Goal: Task Accomplishment & Management: Complete application form

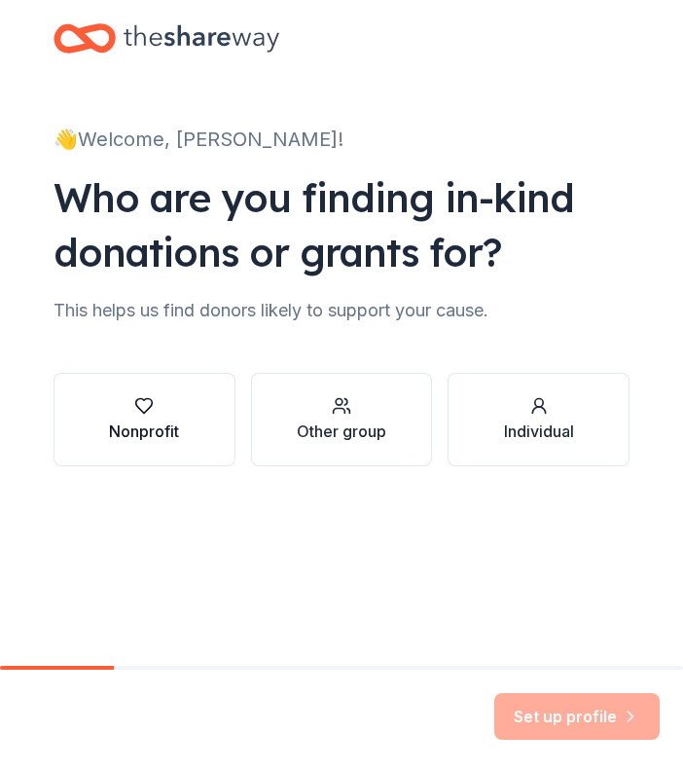
click at [167, 416] on div "Nonprofit" at bounding box center [144, 419] width 70 height 47
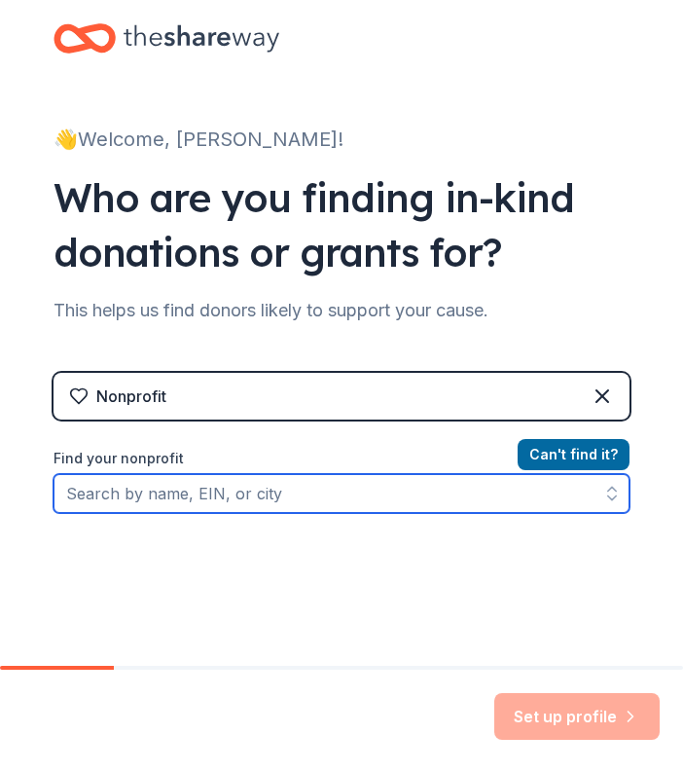
click at [170, 491] on input "Find your nonprofit" at bounding box center [342, 493] width 576 height 39
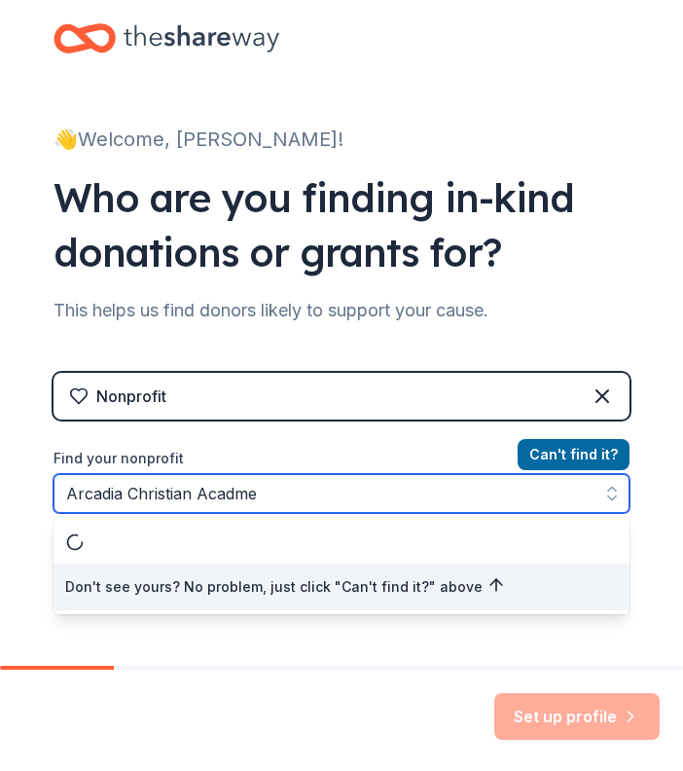
type input "Arcadia [DEMOGRAPHIC_DATA] Acadmey"
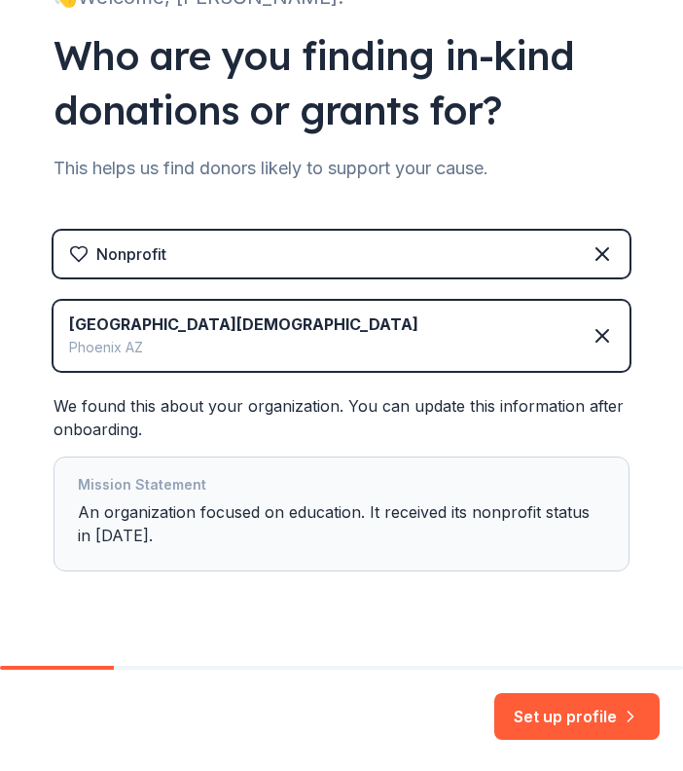
scroll to position [180, 0]
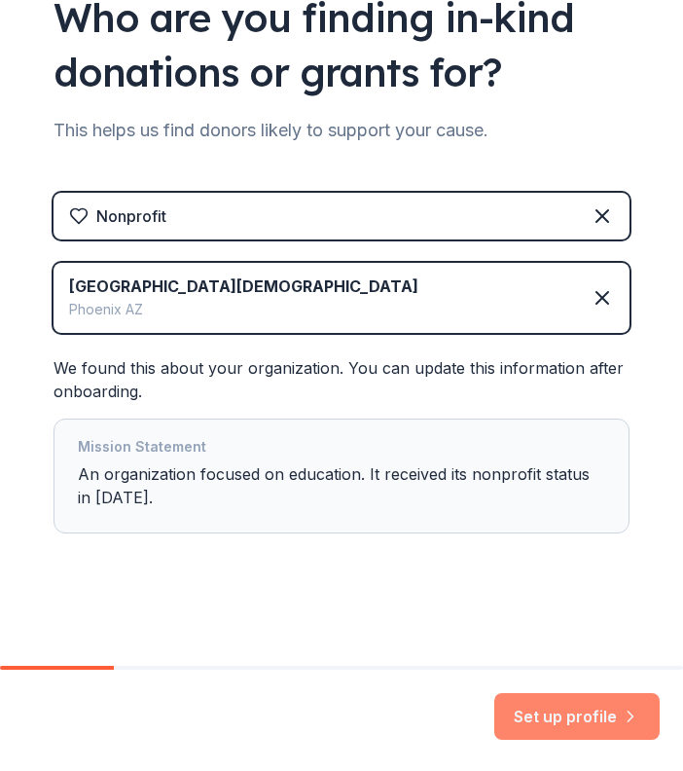
click at [560, 717] on button "Set up profile" at bounding box center [576, 716] width 165 height 47
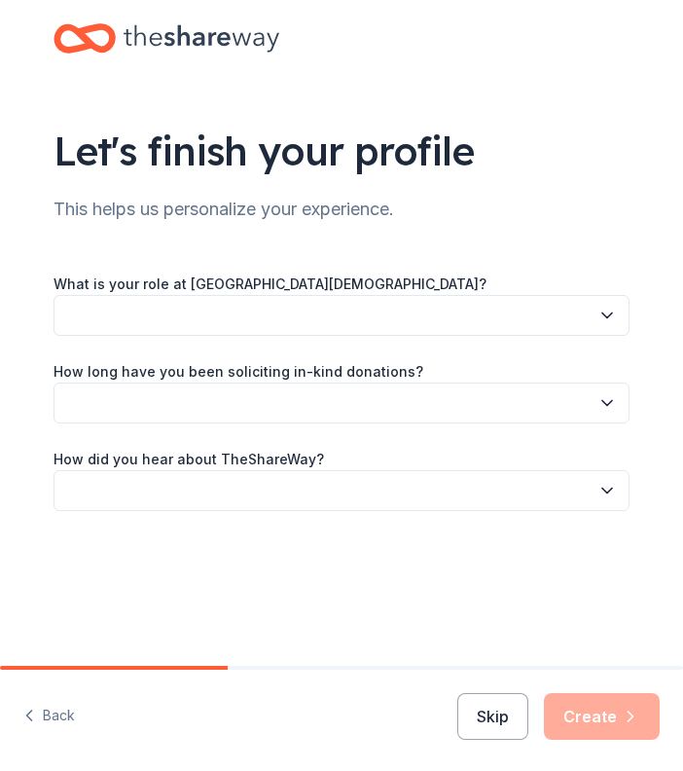
click at [389, 313] on button "button" at bounding box center [342, 315] width 576 height 41
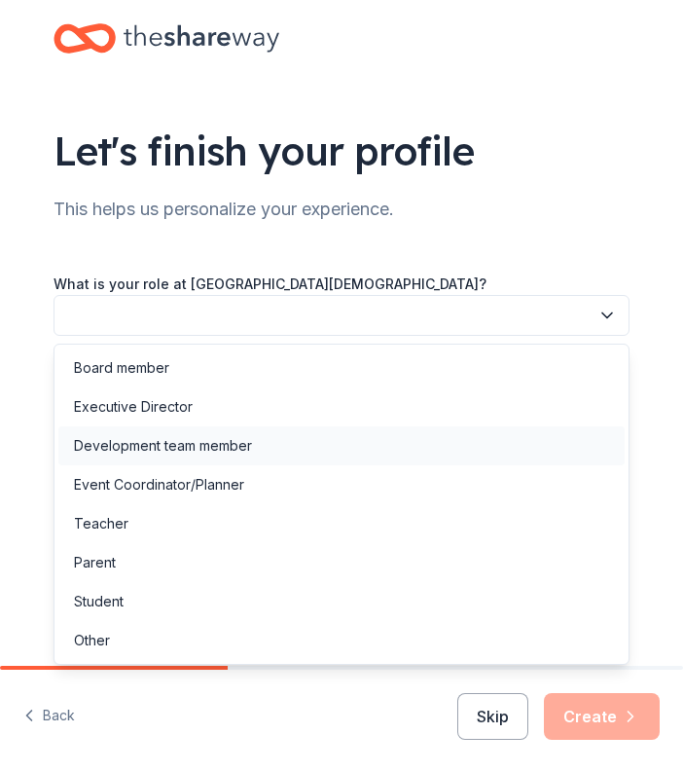
click at [284, 440] on div "Development team member" at bounding box center [341, 445] width 566 height 39
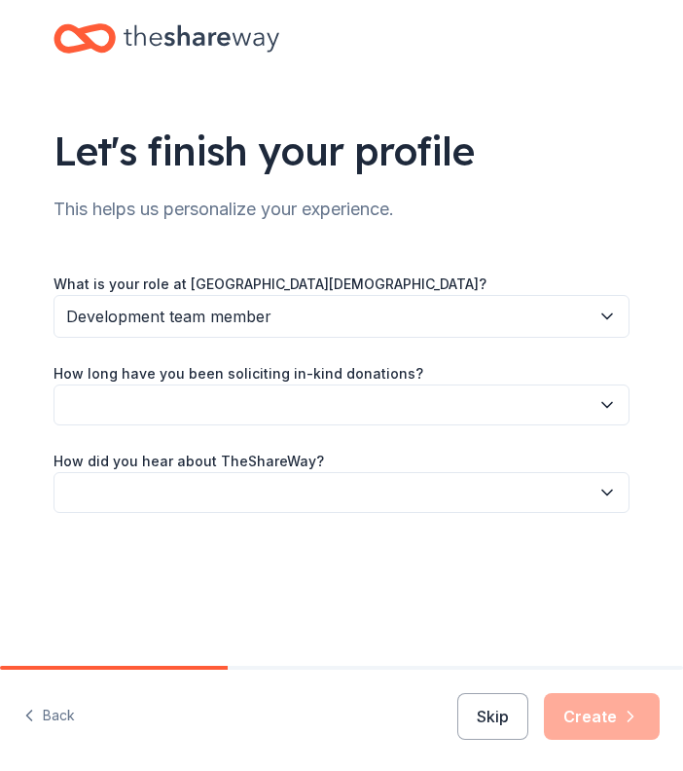
click at [309, 313] on span "Development team member" at bounding box center [327, 316] width 523 height 25
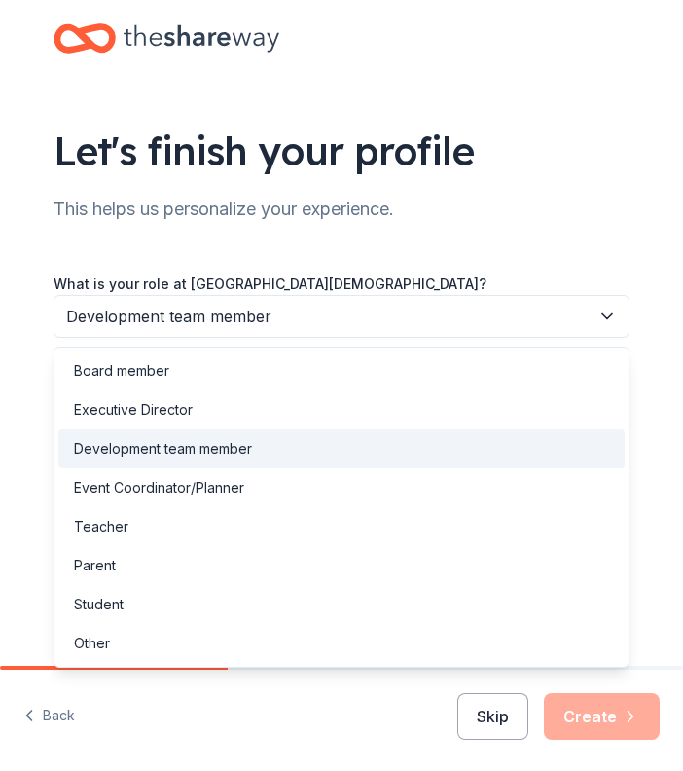
click at [254, 444] on div "Development team member" at bounding box center [341, 448] width 566 height 39
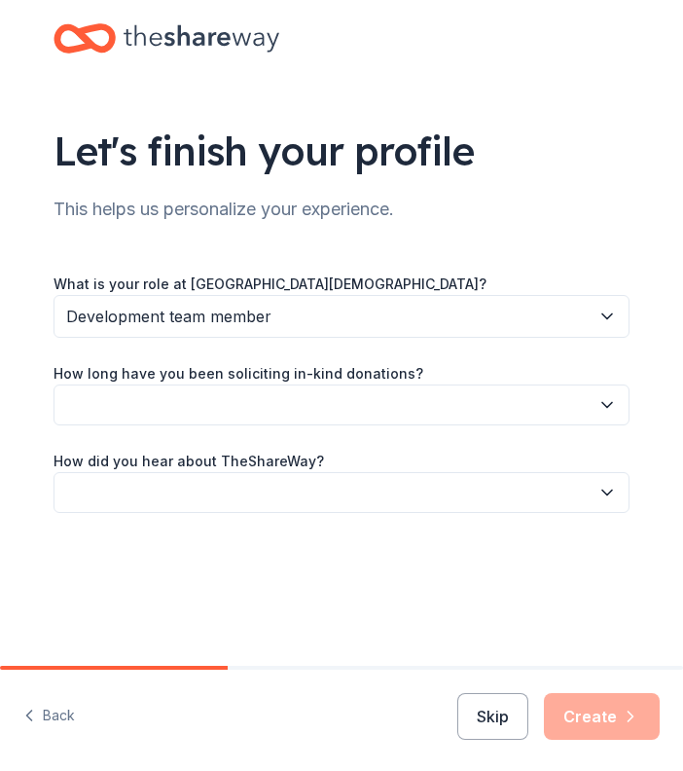
click at [256, 405] on button "button" at bounding box center [342, 404] width 576 height 41
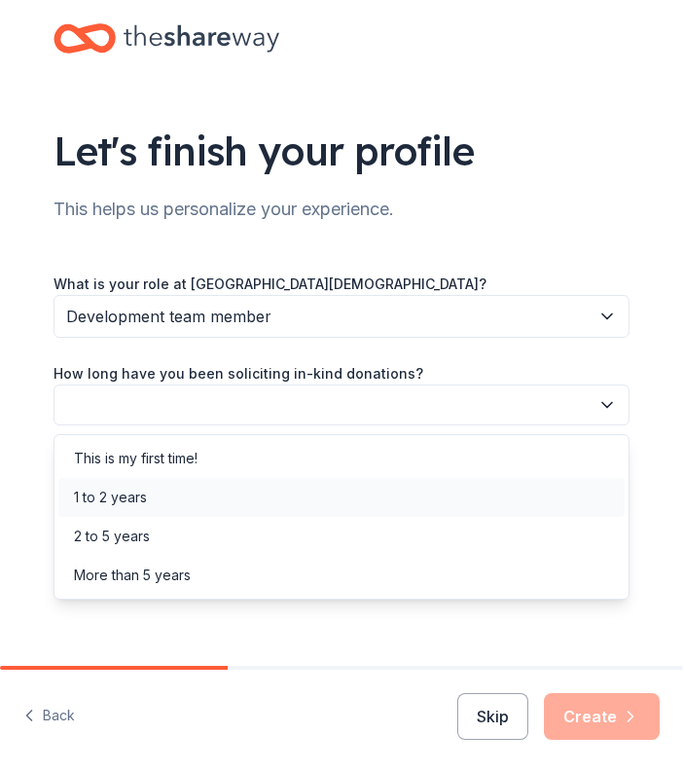
click at [161, 497] on div "1 to 2 years" at bounding box center [341, 497] width 566 height 39
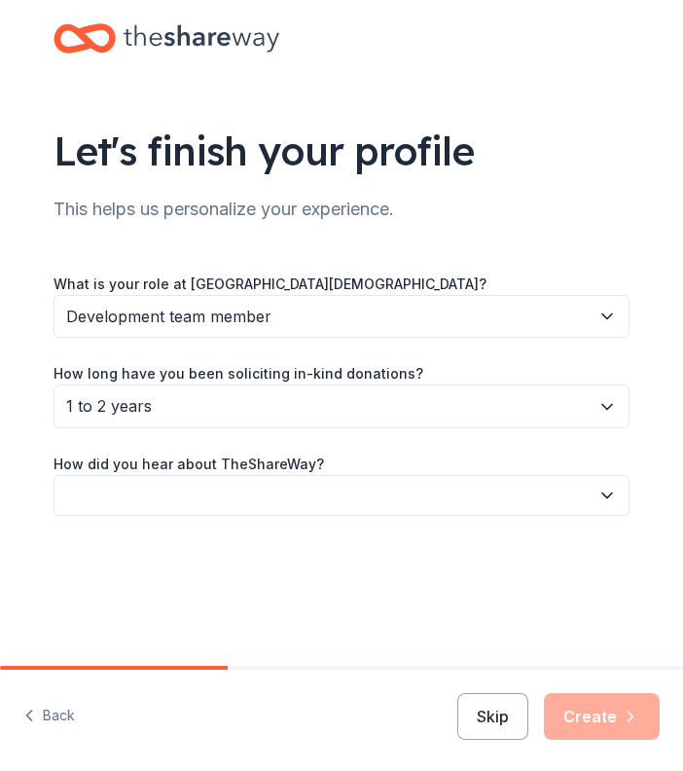
click at [186, 401] on span "1 to 2 years" at bounding box center [327, 405] width 523 height 25
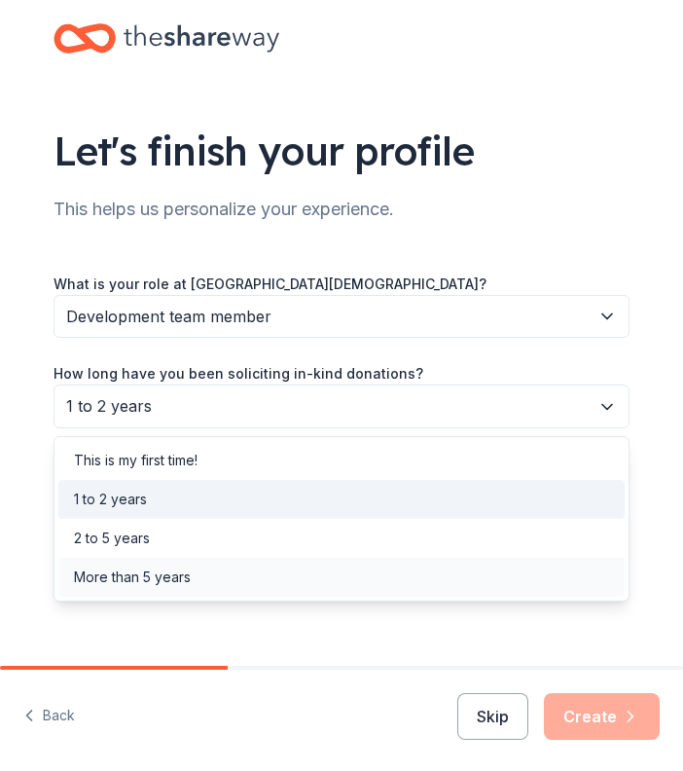
click at [134, 573] on div "More than 5 years" at bounding box center [132, 576] width 117 height 23
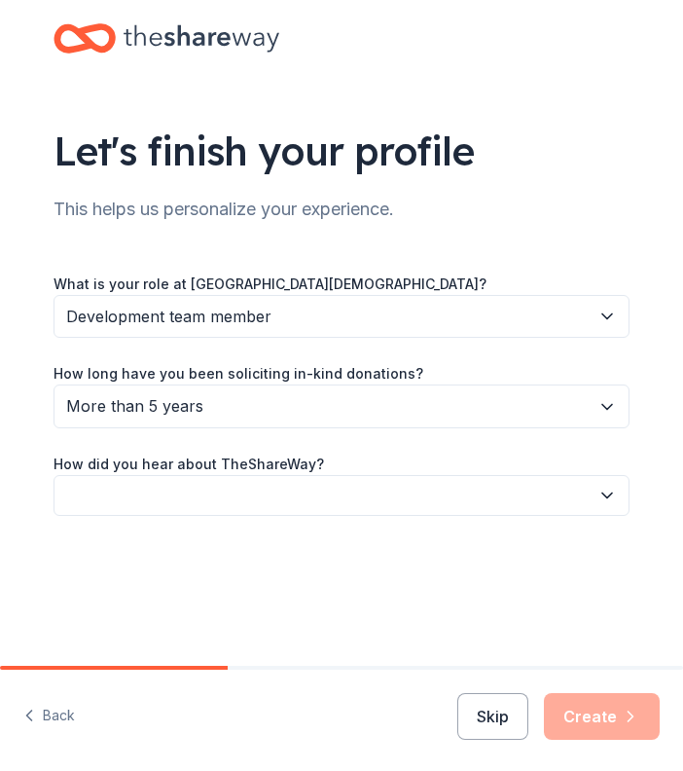
click at [177, 496] on button "button" at bounding box center [342, 495] width 576 height 41
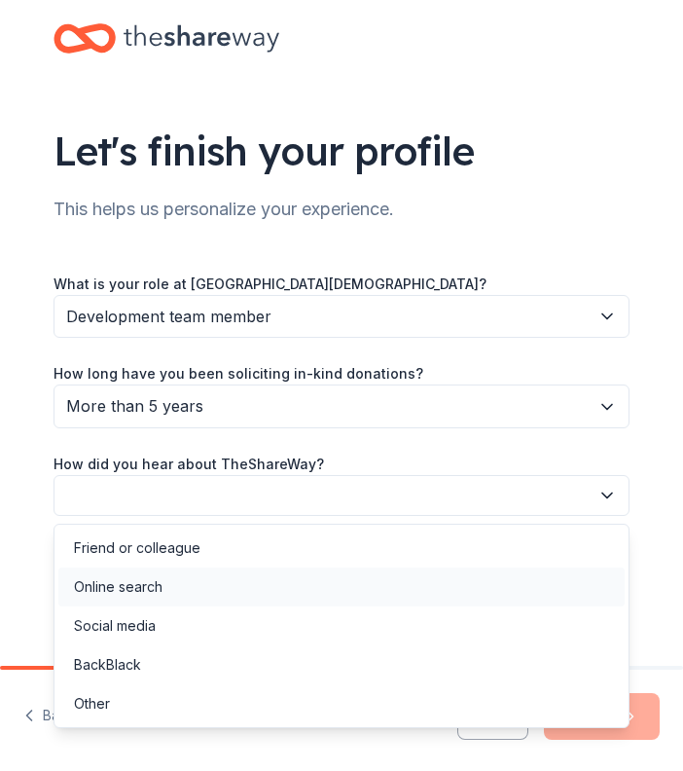
click at [150, 578] on div "Online search" at bounding box center [118, 586] width 89 height 23
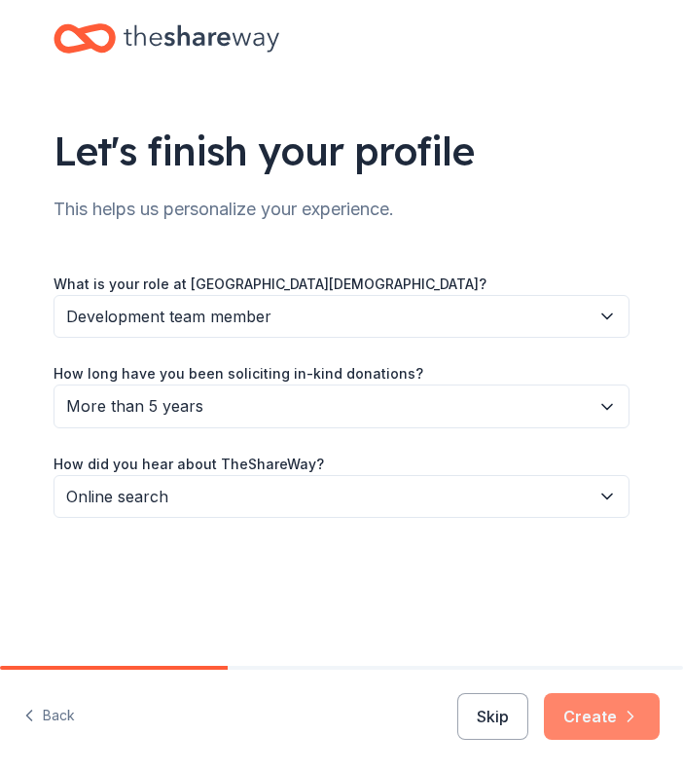
click at [626, 707] on icon "button" at bounding box center [630, 715] width 19 height 19
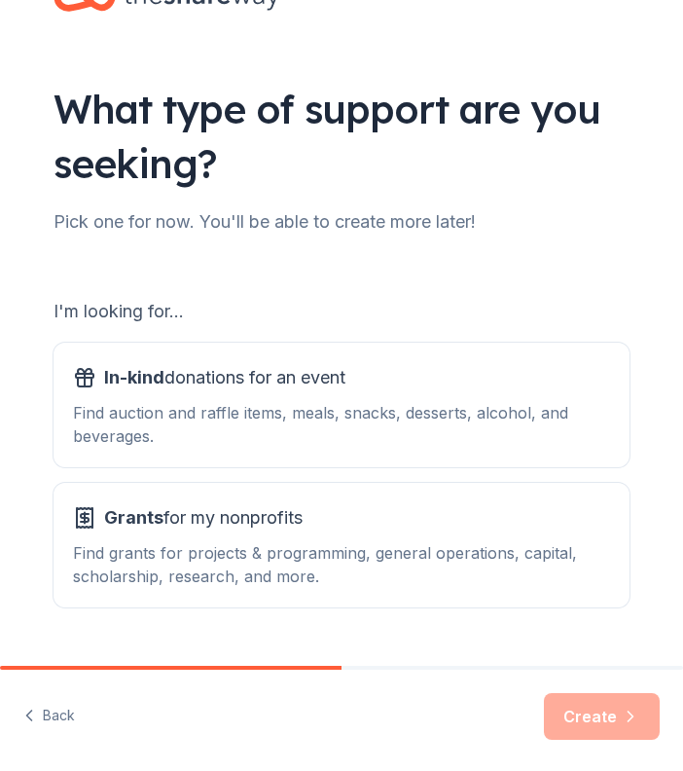
scroll to position [89, 0]
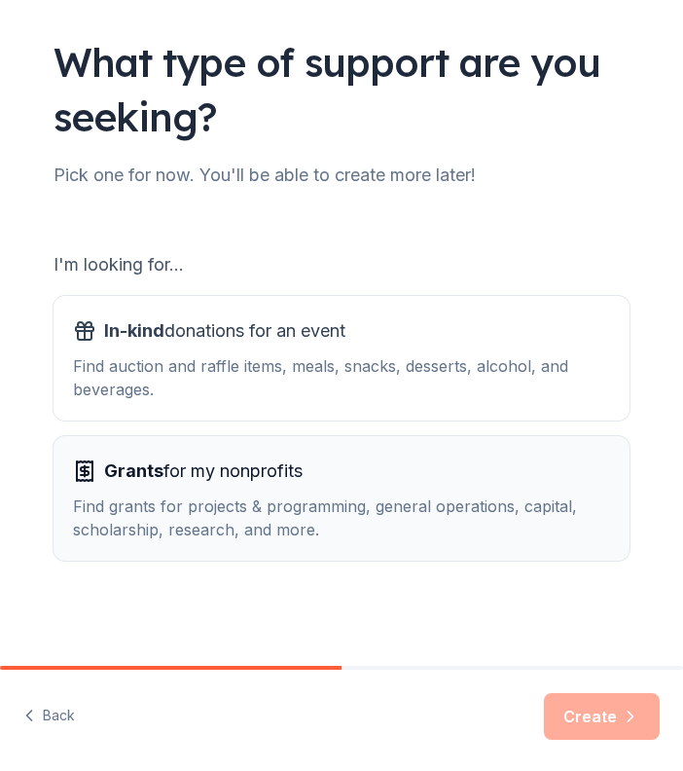
click at [343, 508] on div "Find grants for projects & programming, general operations, capital, scholarshi…" at bounding box center [341, 517] width 537 height 47
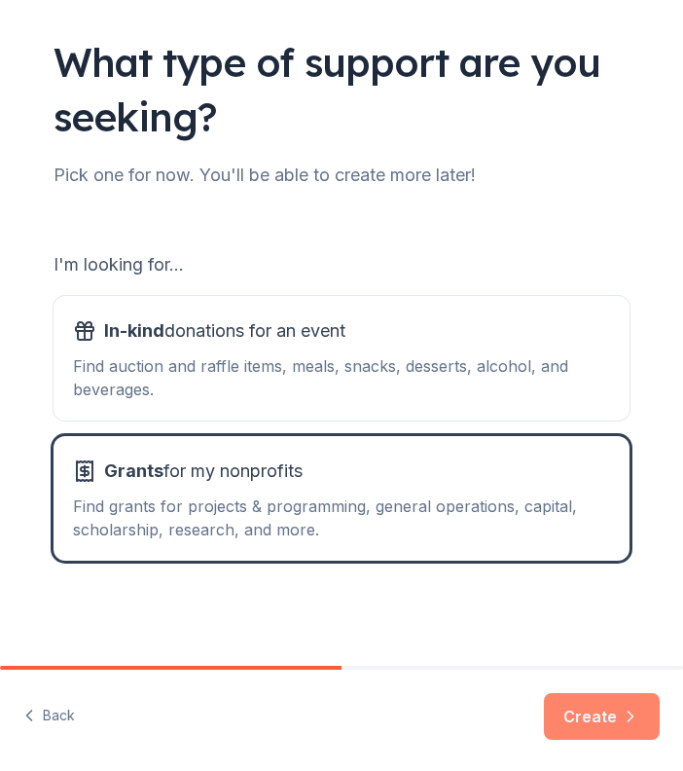
click at [607, 715] on button "Create" at bounding box center [602, 716] width 116 height 47
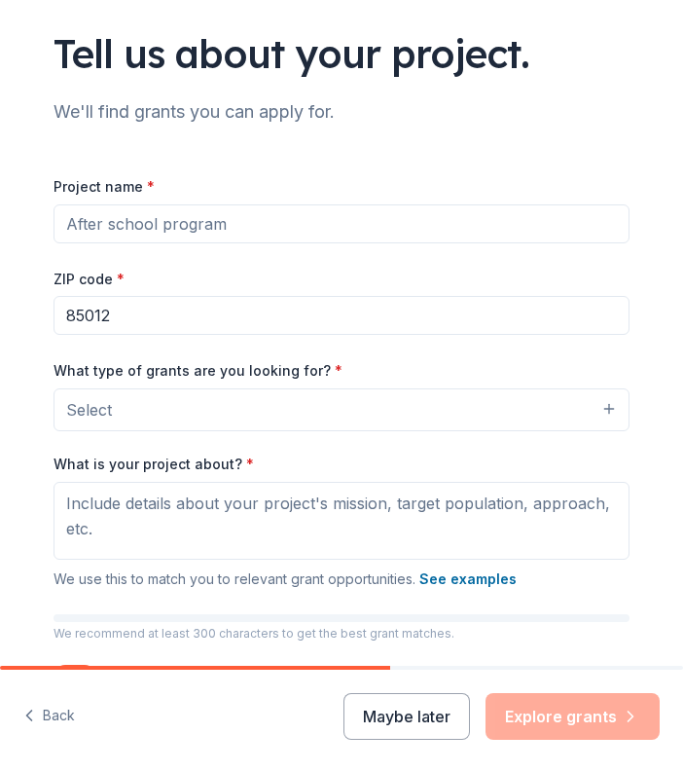
scroll to position [188, 0]
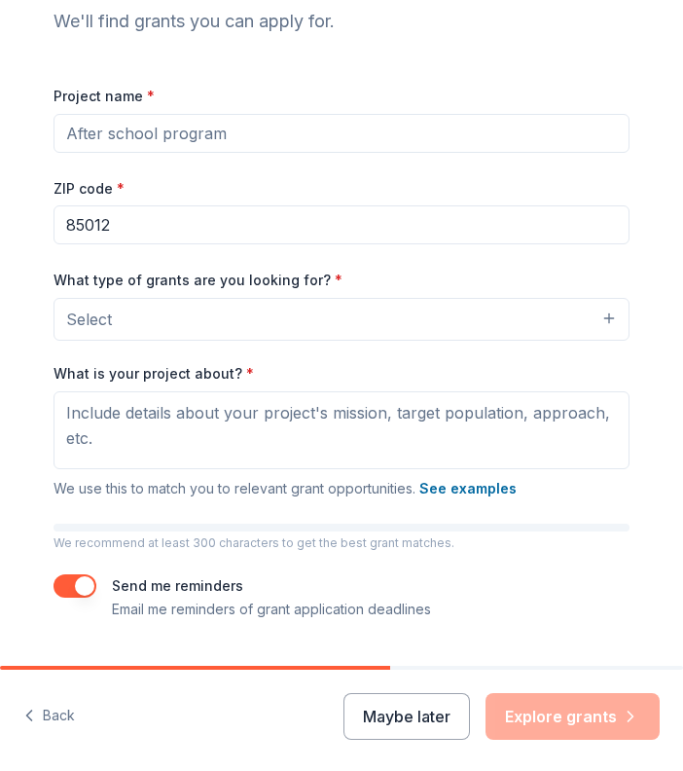
click at [281, 320] on button "Select" at bounding box center [342, 319] width 576 height 43
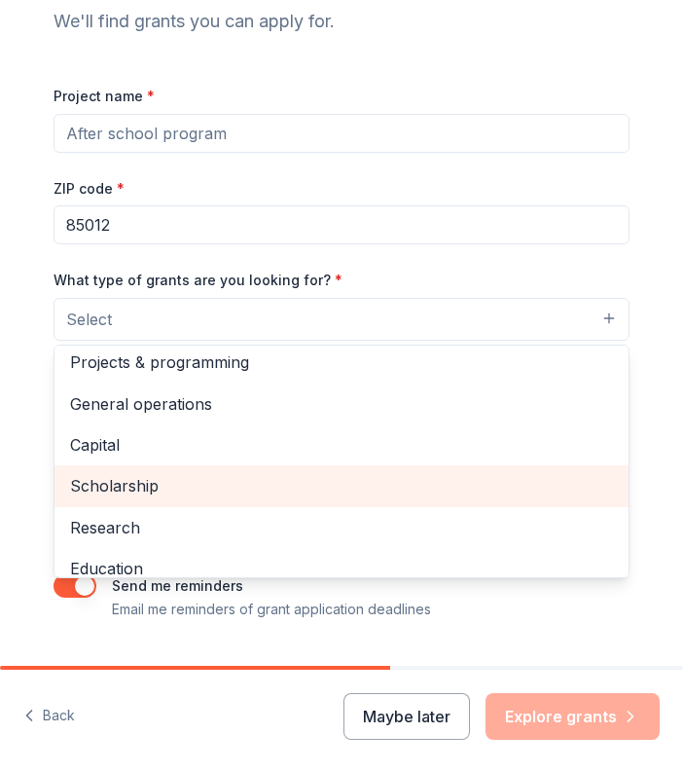
scroll to position [0, 0]
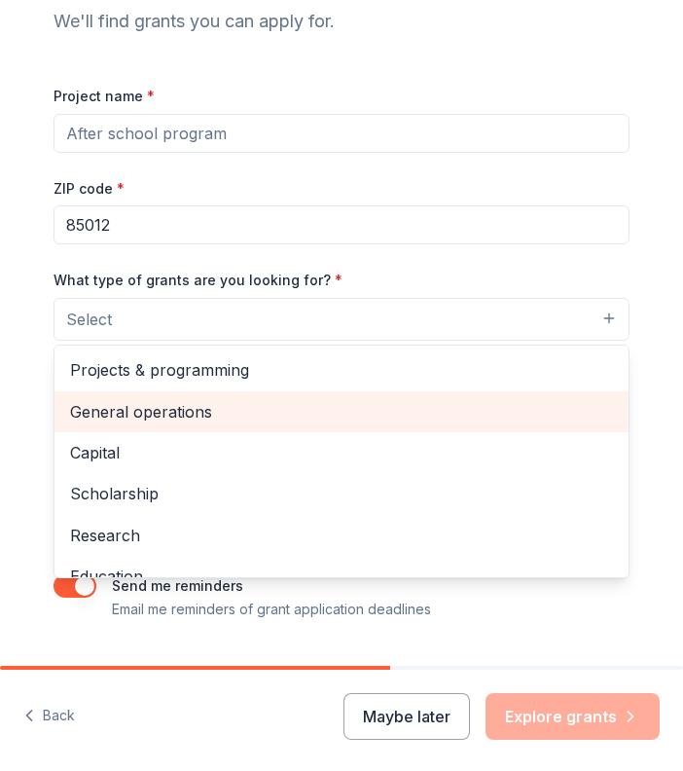
click at [239, 403] on span "General operations" at bounding box center [341, 411] width 543 height 25
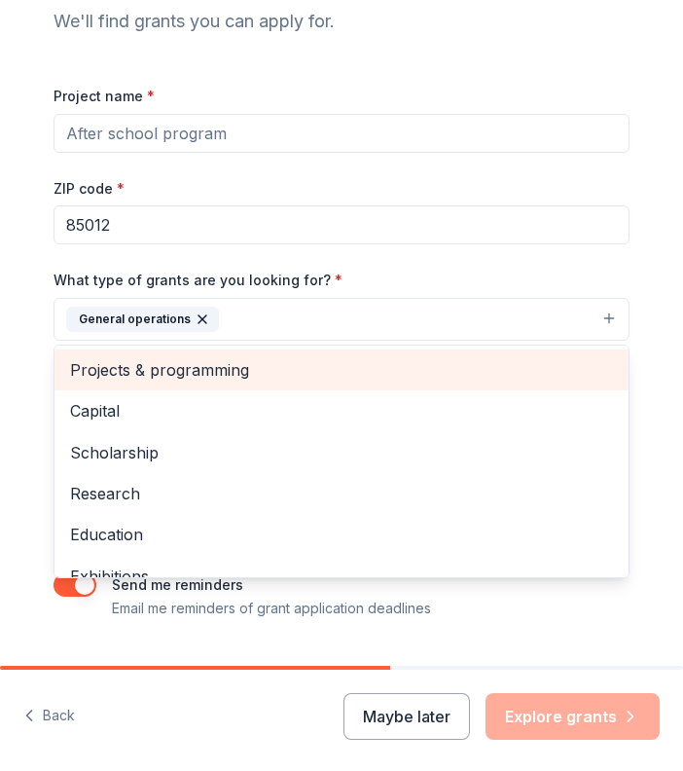
click at [197, 368] on span "Projects & programming" at bounding box center [341, 369] width 543 height 25
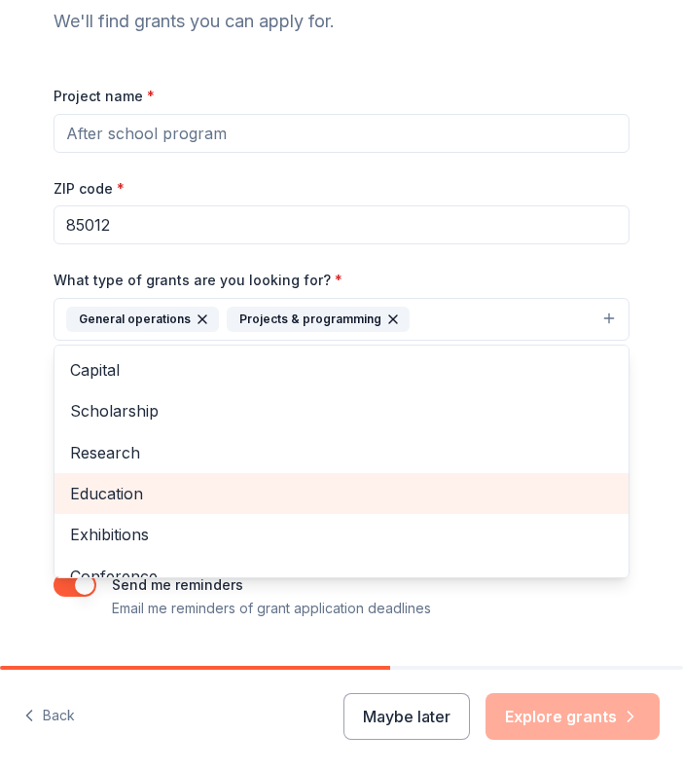
click at [227, 488] on span "Education" at bounding box center [341, 493] width 543 height 25
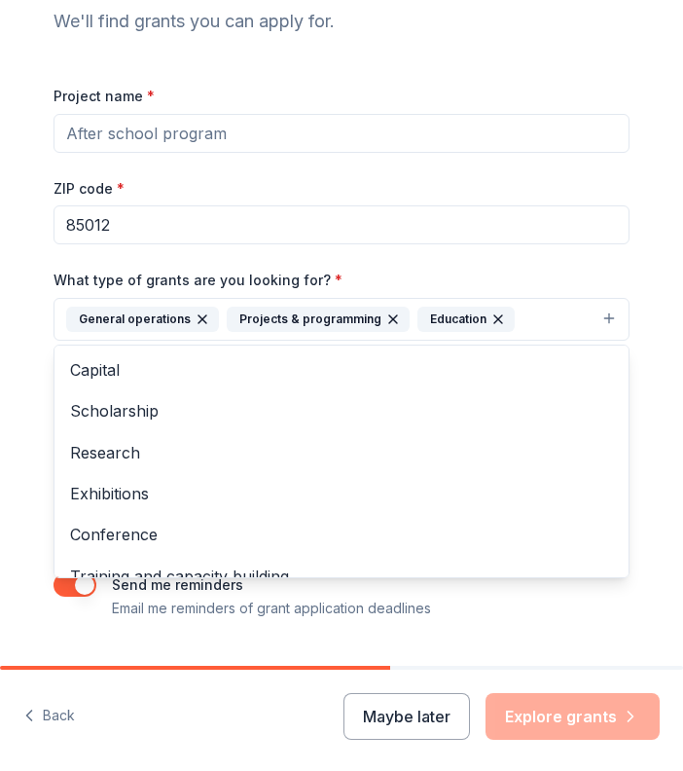
click at [331, 213] on div "Project name * ZIP code * 85012 What type of grants are you looking for? * Gene…" at bounding box center [342, 352] width 576 height 536
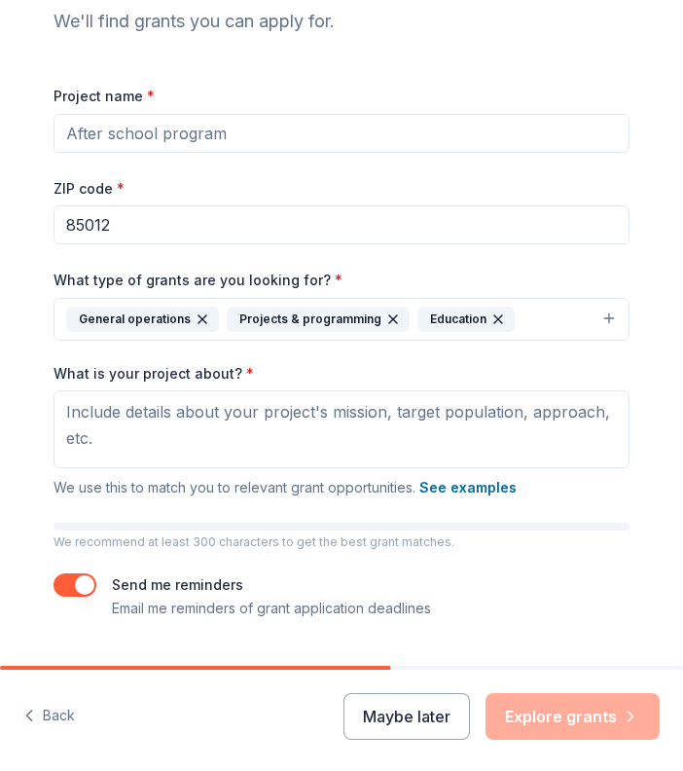
click at [307, 130] on input "Project name *" at bounding box center [342, 133] width 576 height 39
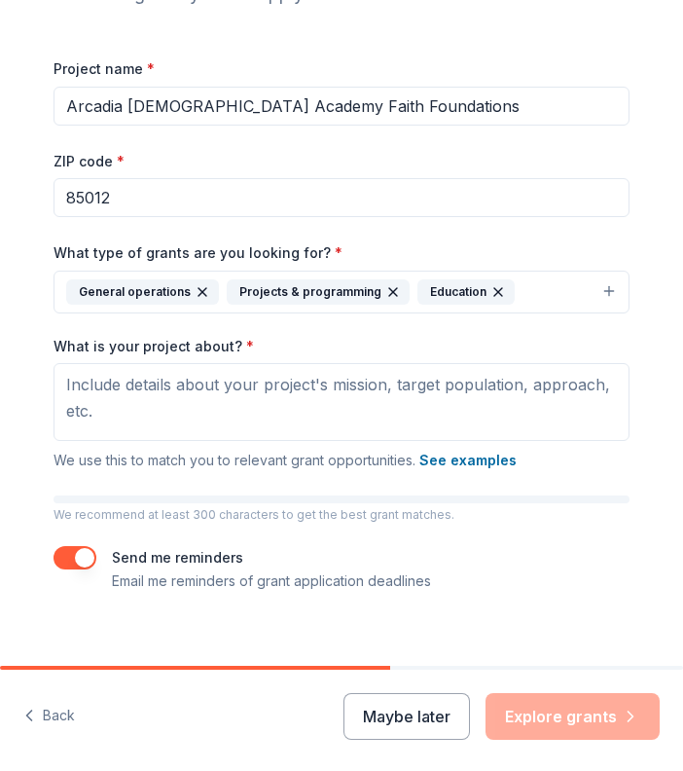
scroll to position [225, 0]
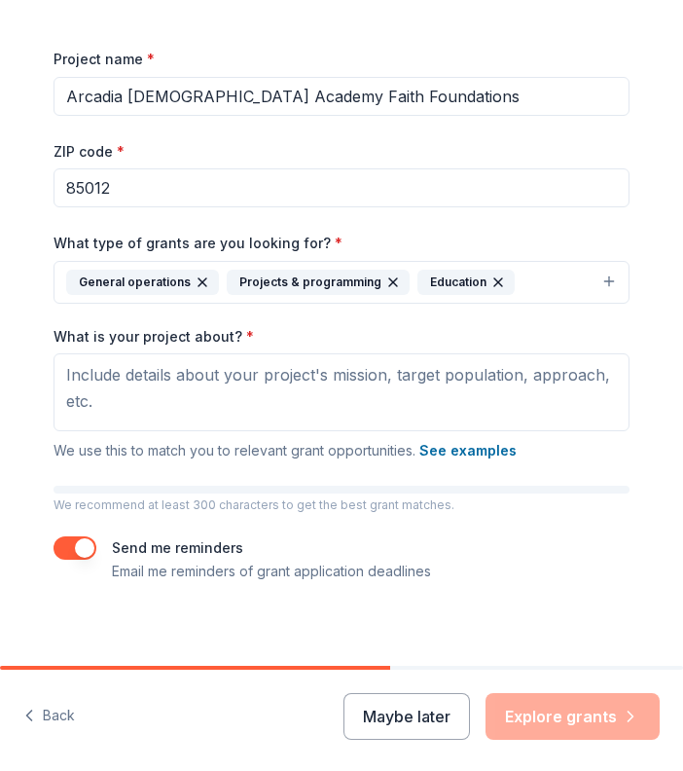
type input "Arcadia [DEMOGRAPHIC_DATA] Academy Faith Foundations"
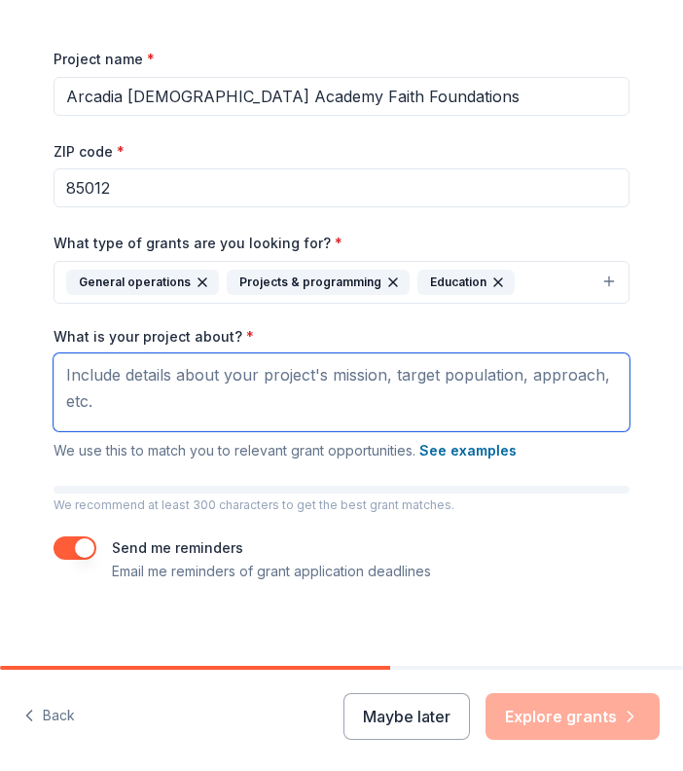
click at [238, 368] on textarea "What is your project about? *" at bounding box center [342, 392] width 576 height 78
